Goal: Information Seeking & Learning: Find specific fact

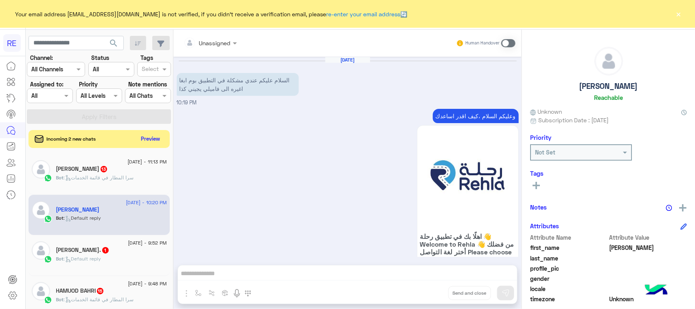
scroll to position [129, 0]
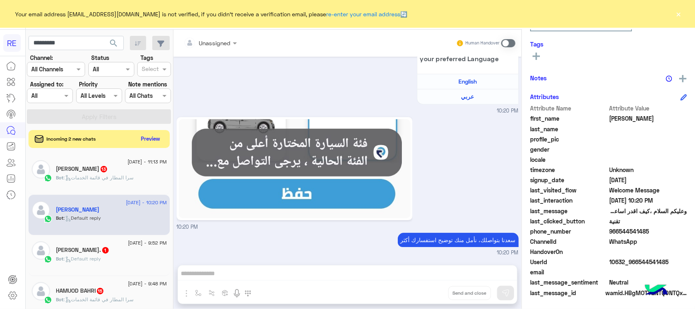
click at [112, 45] on span "search" at bounding box center [114, 43] width 10 height 10
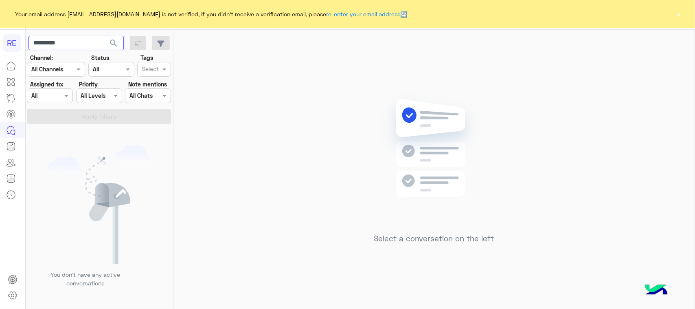
click at [76, 41] on input "*********" at bounding box center [75, 43] width 95 height 15
paste input "text"
click at [101, 46] on input "*********" at bounding box center [75, 43] width 95 height 15
type input "*********"
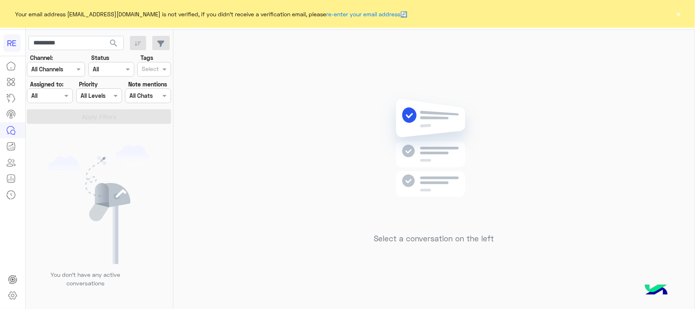
click at [107, 42] on button "search" at bounding box center [114, 45] width 20 height 18
click at [51, 37] on input "*********" at bounding box center [75, 43] width 95 height 15
click at [113, 41] on span "search" at bounding box center [114, 43] width 10 height 10
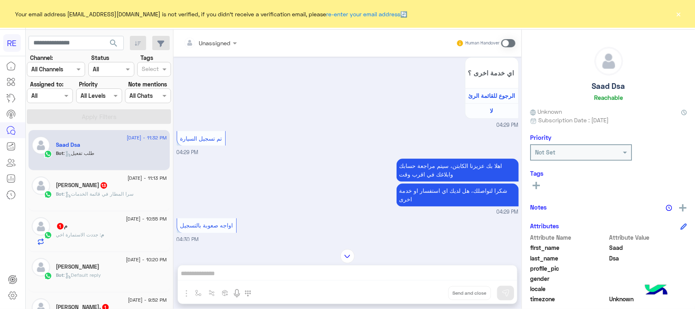
scroll to position [819, 0]
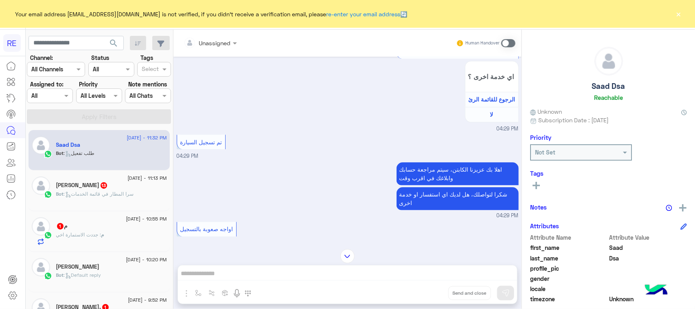
click at [122, 245] on div "م : جددت الاستمارة اخي" at bounding box center [111, 238] width 111 height 14
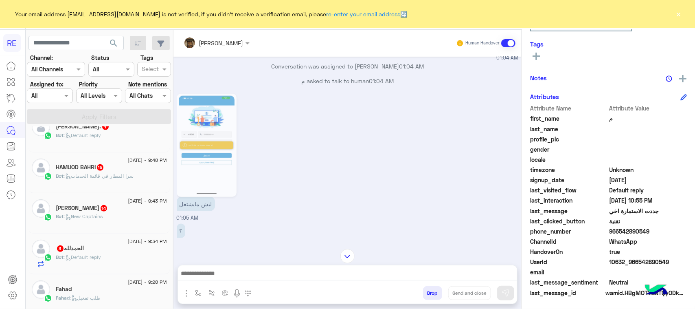
scroll to position [204, 0]
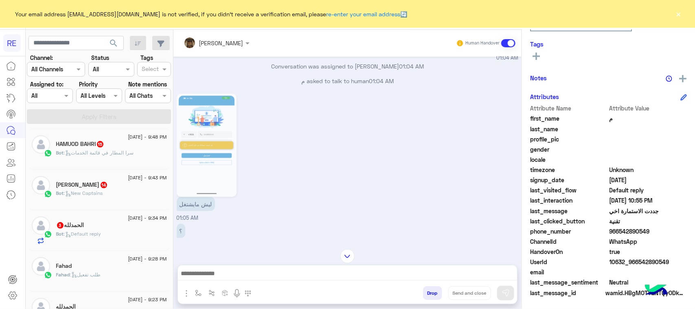
click at [83, 188] on h5 "[PERSON_NAME] 14" at bounding box center [82, 184] width 52 height 7
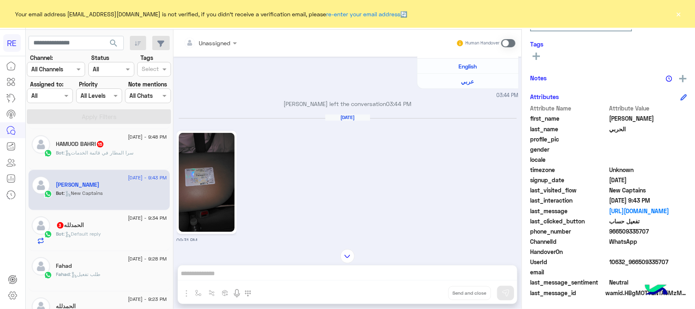
scroll to position [260, 0]
drag, startPoint x: 674, startPoint y: 263, endPoint x: 635, endPoint y: 263, distance: 39.1
click at [635, 263] on span "10632_966509335707" at bounding box center [648, 261] width 78 height 9
click at [639, 263] on span "10632_966509335707" at bounding box center [648, 261] width 78 height 9
click at [639, 261] on span "10632_966509335707" at bounding box center [648, 261] width 78 height 9
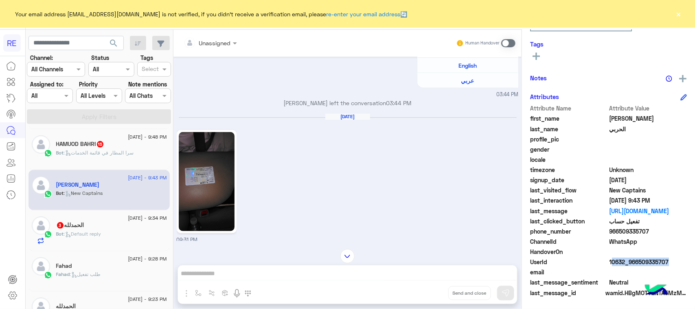
click at [638, 261] on span "10632_966509335707" at bounding box center [648, 261] width 78 height 9
click at [638, 267] on span at bounding box center [648, 271] width 78 height 9
drag, startPoint x: 638, startPoint y: 263, endPoint x: 671, endPoint y: 260, distance: 33.2
click at [671, 260] on span "10632_966509335707" at bounding box center [648, 261] width 78 height 9
copy span "509335707"
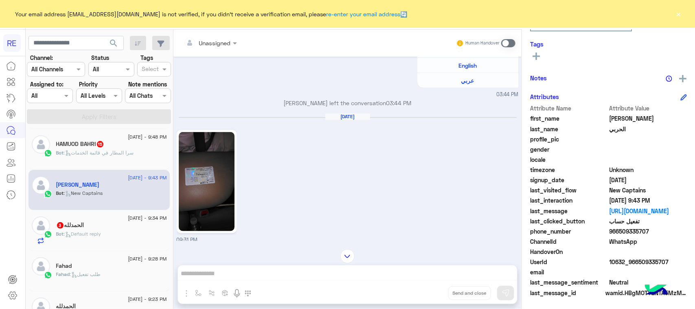
click at [227, 182] on img at bounding box center [207, 181] width 56 height 99
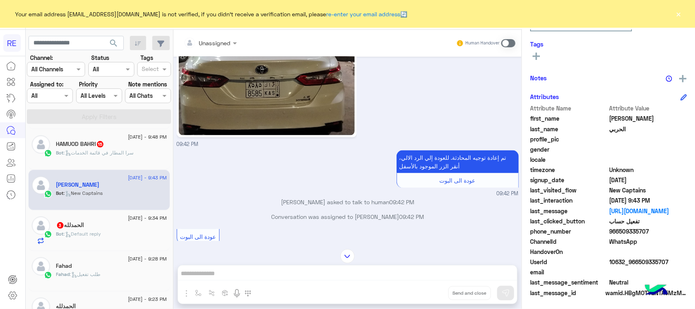
scroll to position [515, 0]
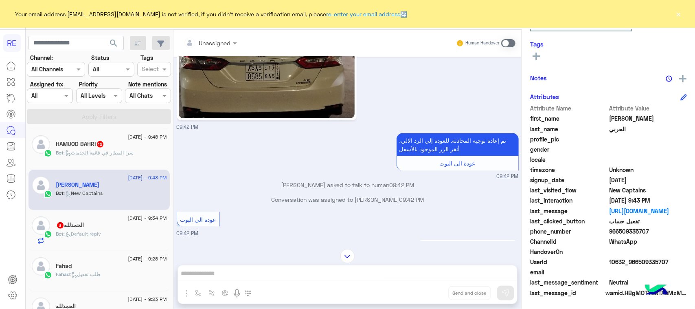
click at [248, 273] on div "Unassigned Human Handover [DATE] [PERSON_NAME] asked to talk to human 03:44 PM …" at bounding box center [347, 171] width 348 height 282
click at [102, 227] on div "ال[PERSON_NAME] 3" at bounding box center [111, 225] width 111 height 9
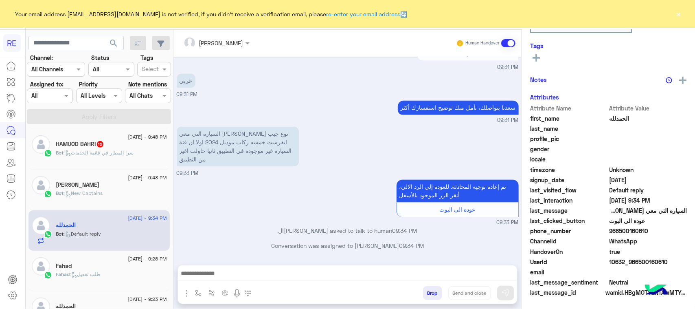
scroll to position [129, 0]
click at [285, 155] on p "السياره التي معي [PERSON_NAME] نوع جيب ايفرست خمسه ركاب موديل 2024 اولا ان فئة …" at bounding box center [238, 147] width 122 height 40
click at [225, 142] on p "السياره التي معي [PERSON_NAME] نوع جيب ايفرست خمسه ركاب موديل 2024 اولا ان فئة …" at bounding box center [238, 147] width 122 height 40
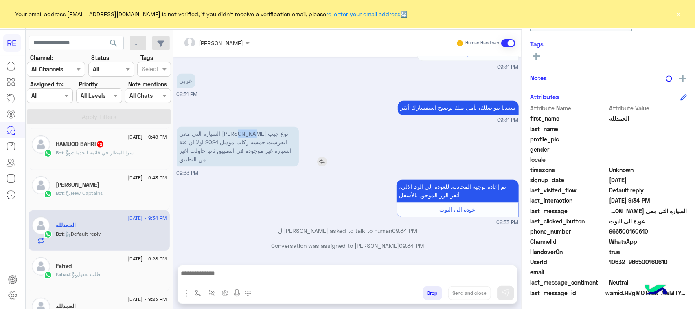
click at [225, 142] on p "السياره التي معي [PERSON_NAME] نوع جيب ايفرست خمسه ركاب موديل 2024 اولا ان فئة …" at bounding box center [238, 147] width 122 height 40
click at [259, 158] on p "السياره التي معي [PERSON_NAME] نوع جيب ايفرست خمسه ركاب موديل 2024 اولا ان فئة …" at bounding box center [238, 147] width 122 height 40
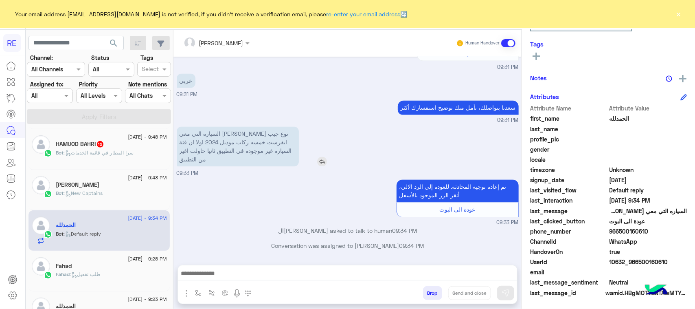
click at [259, 158] on p "السياره التي معي [PERSON_NAME] نوع جيب ايفرست خمسه ركاب موديل 2024 اولا ان فئة …" at bounding box center [238, 147] width 122 height 40
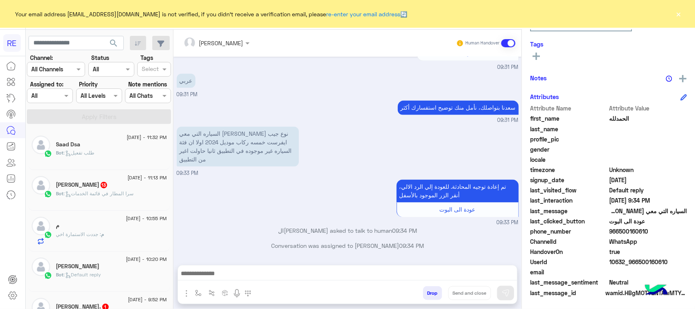
scroll to position [0, 0]
click at [119, 193] on span ": سرا المطار في قائمة الخدمات" at bounding box center [99, 193] width 70 height 6
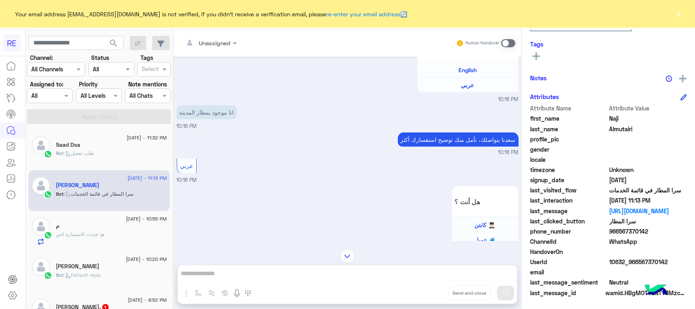
scroll to position [494, 0]
